Goal: Task Accomplishment & Management: Manage account settings

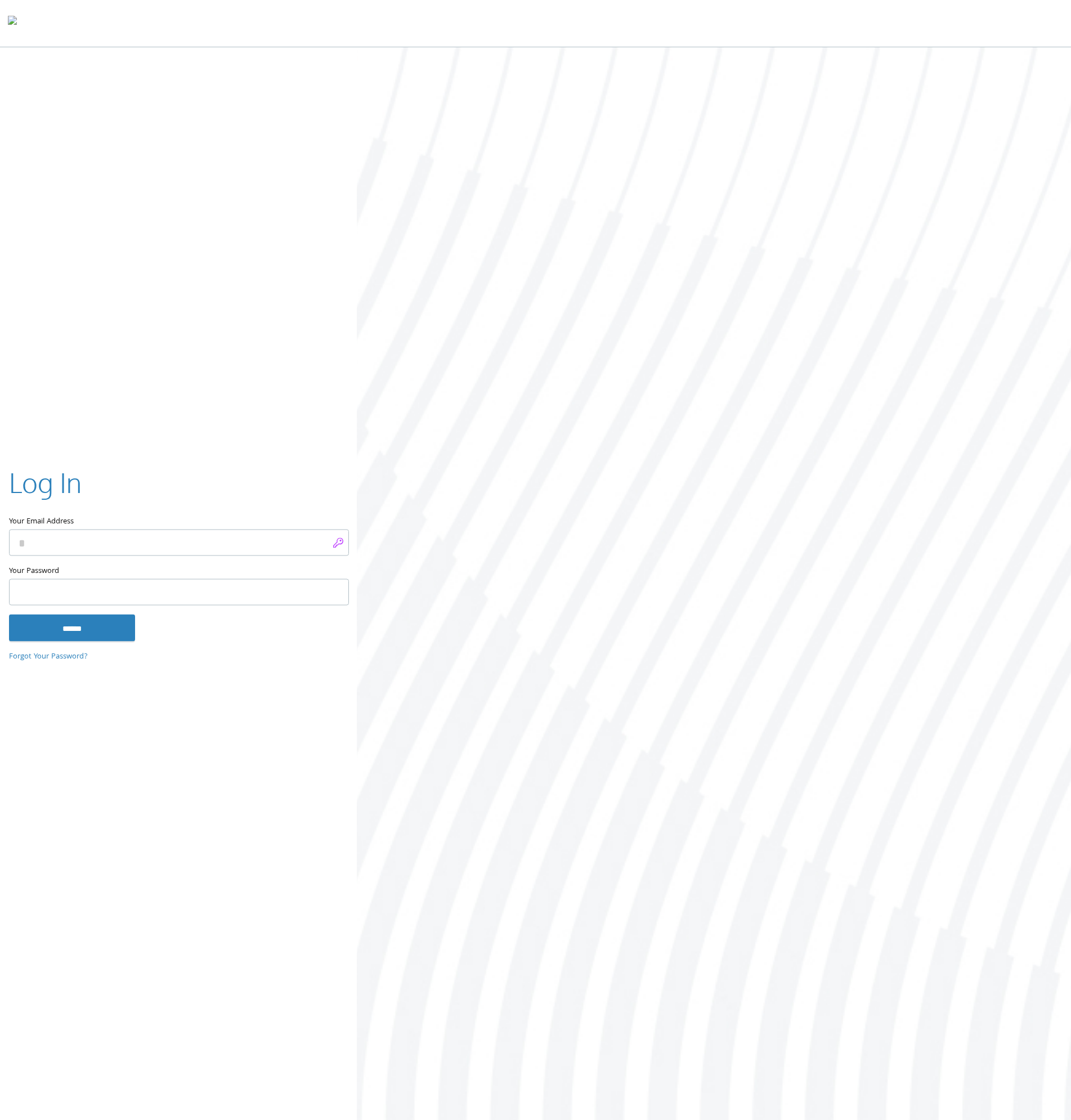
click at [336, 545] on input "Your Email Address" at bounding box center [178, 543] width 340 height 27
type input "**********"
click at [89, 630] on input "******" at bounding box center [72, 626] width 126 height 27
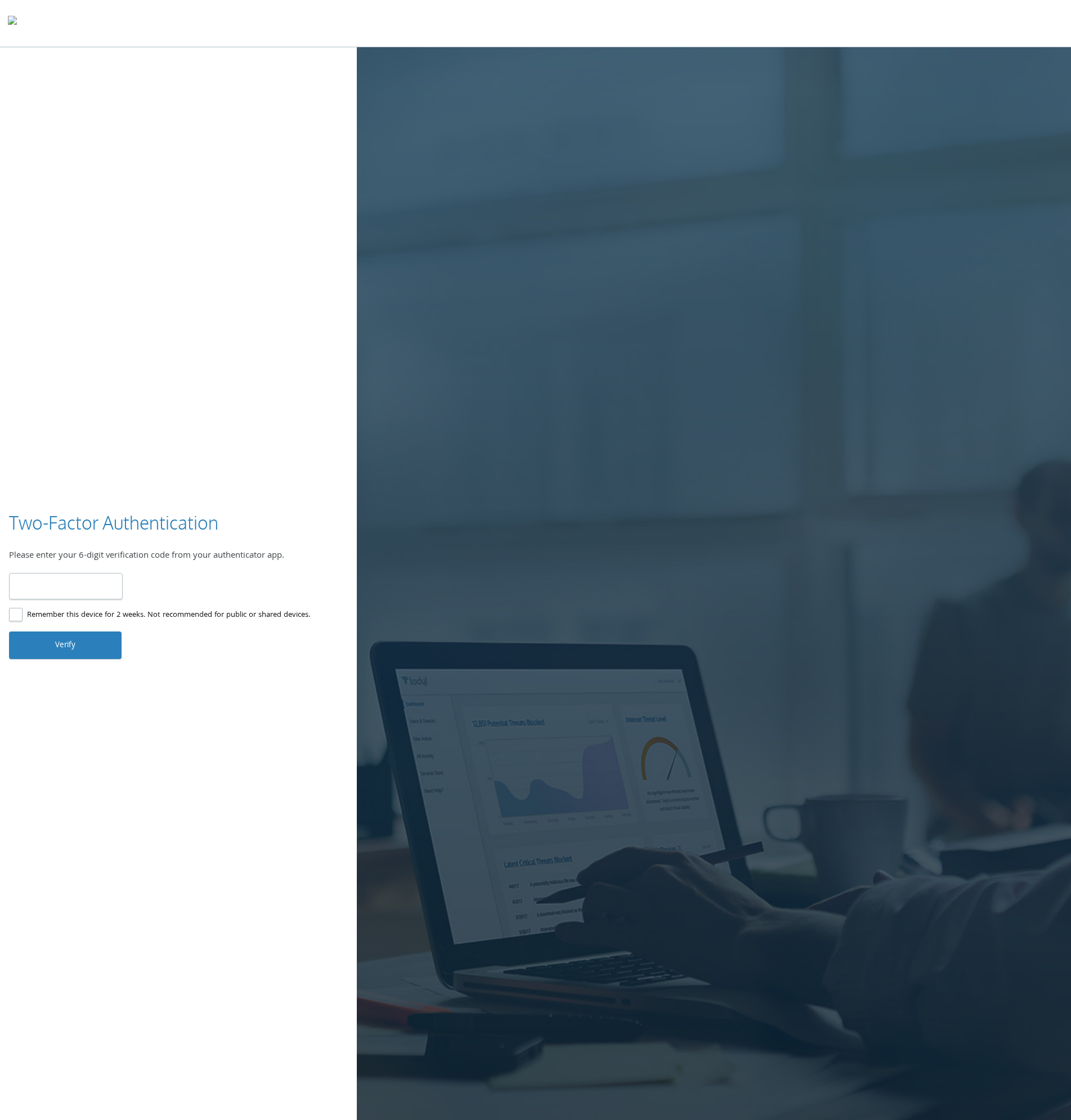
type input "******"
